Goal: Find contact information: Find contact information

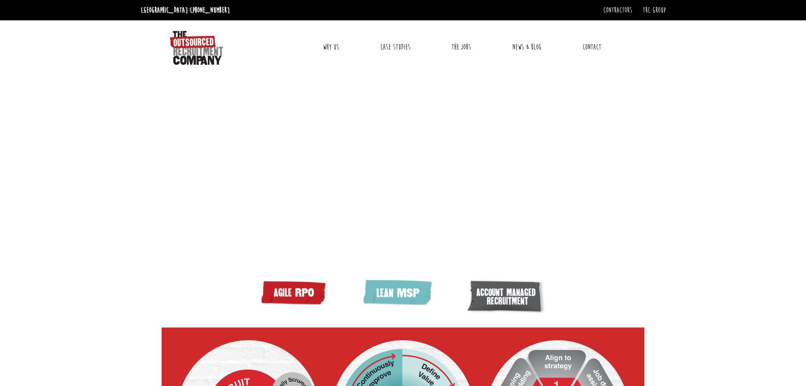
click at [596, 47] on link "Contact" at bounding box center [591, 46] width 31 height 21
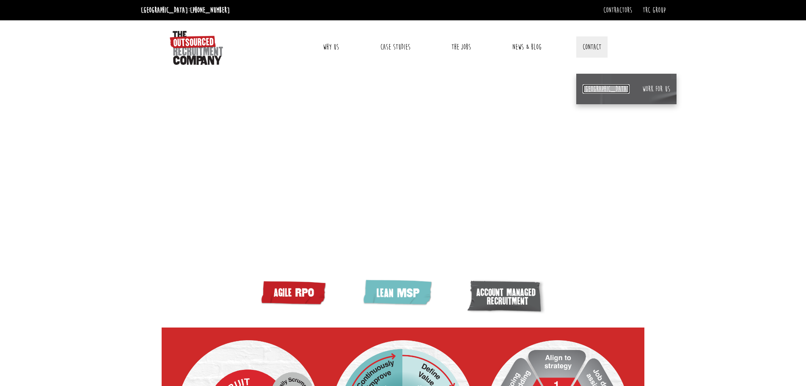
click at [589, 88] on link "[GEOGRAPHIC_DATA]" at bounding box center [606, 88] width 47 height 9
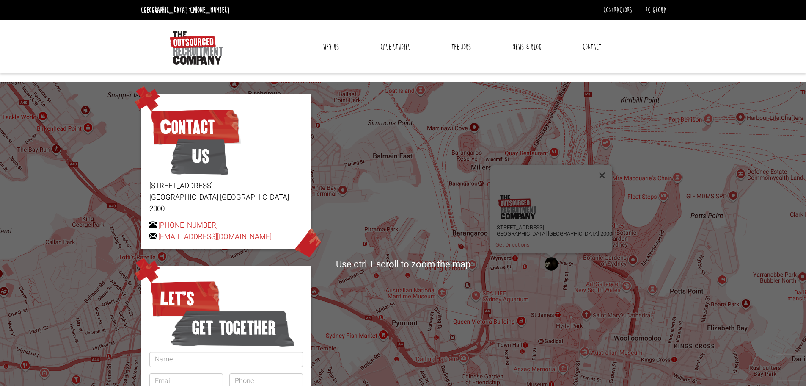
click at [331, 47] on link "Why Us" at bounding box center [331, 46] width 29 height 21
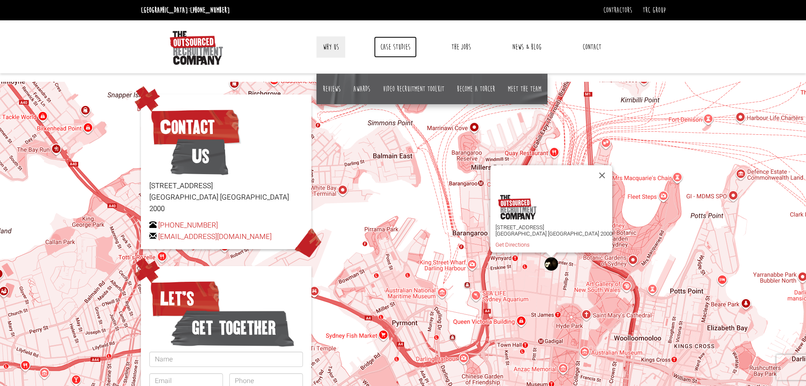
click at [399, 39] on link "Case Studies" at bounding box center [395, 46] width 43 height 21
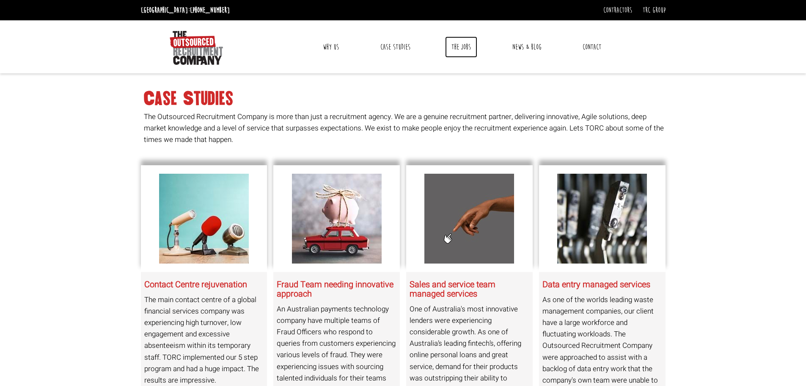
click at [456, 47] on link "The Jobs" at bounding box center [461, 46] width 32 height 21
